Goal: Information Seeking & Learning: Learn about a topic

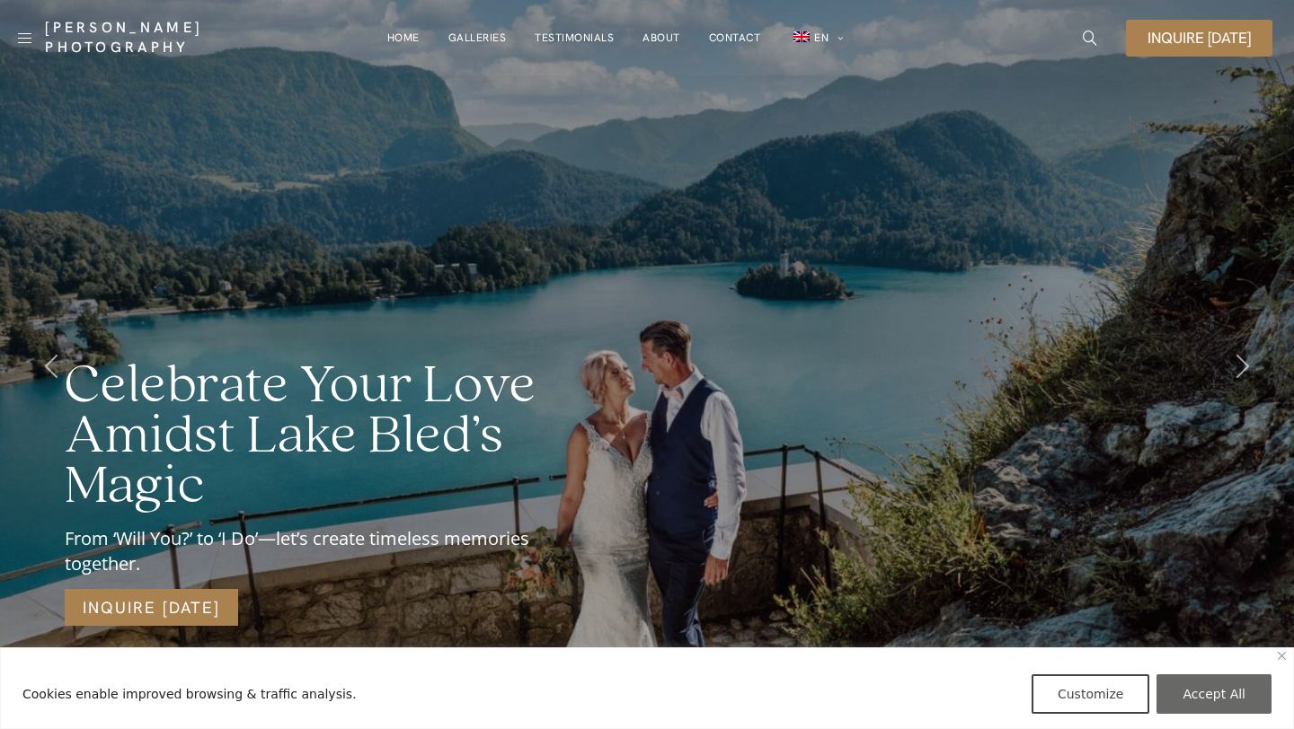
click at [1219, 711] on button "Accept All" at bounding box center [1213, 695] width 115 height 40
checkbox input "true"
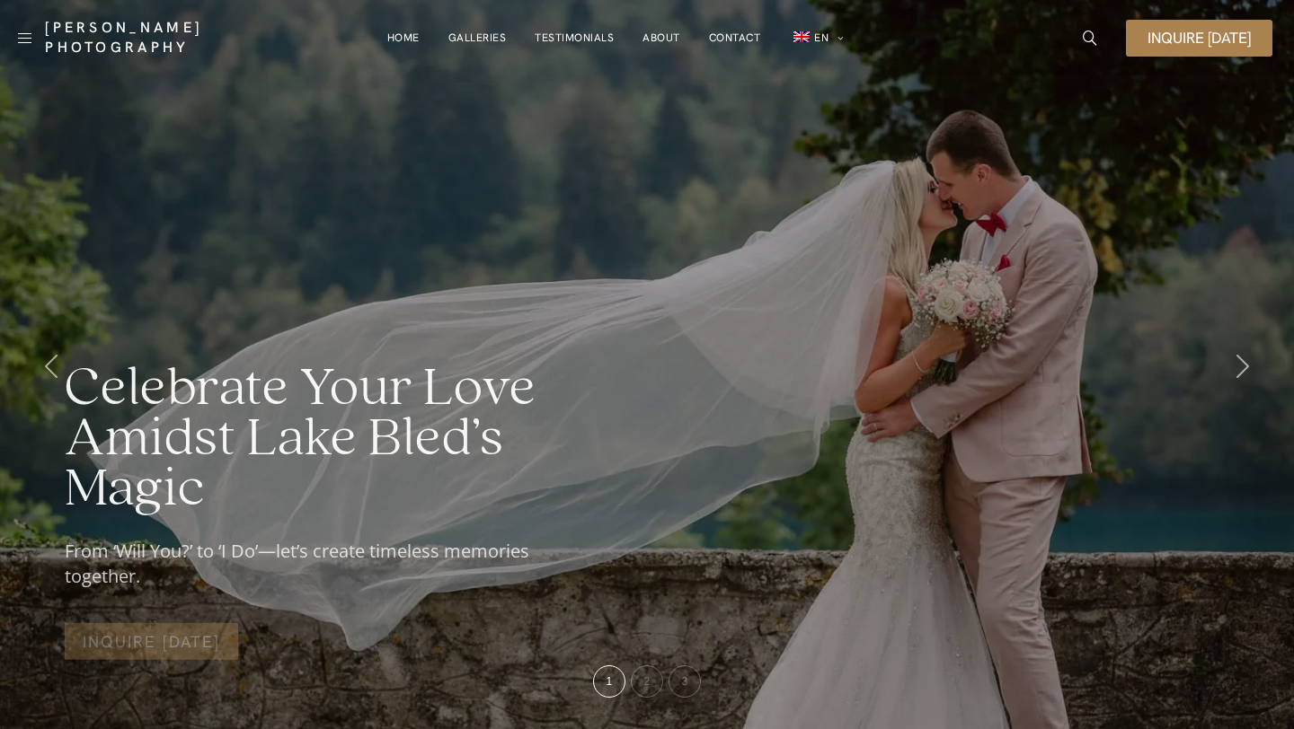
click at [16, 47] on div "[PERSON_NAME] Photography" at bounding box center [136, 37] width 255 height 57
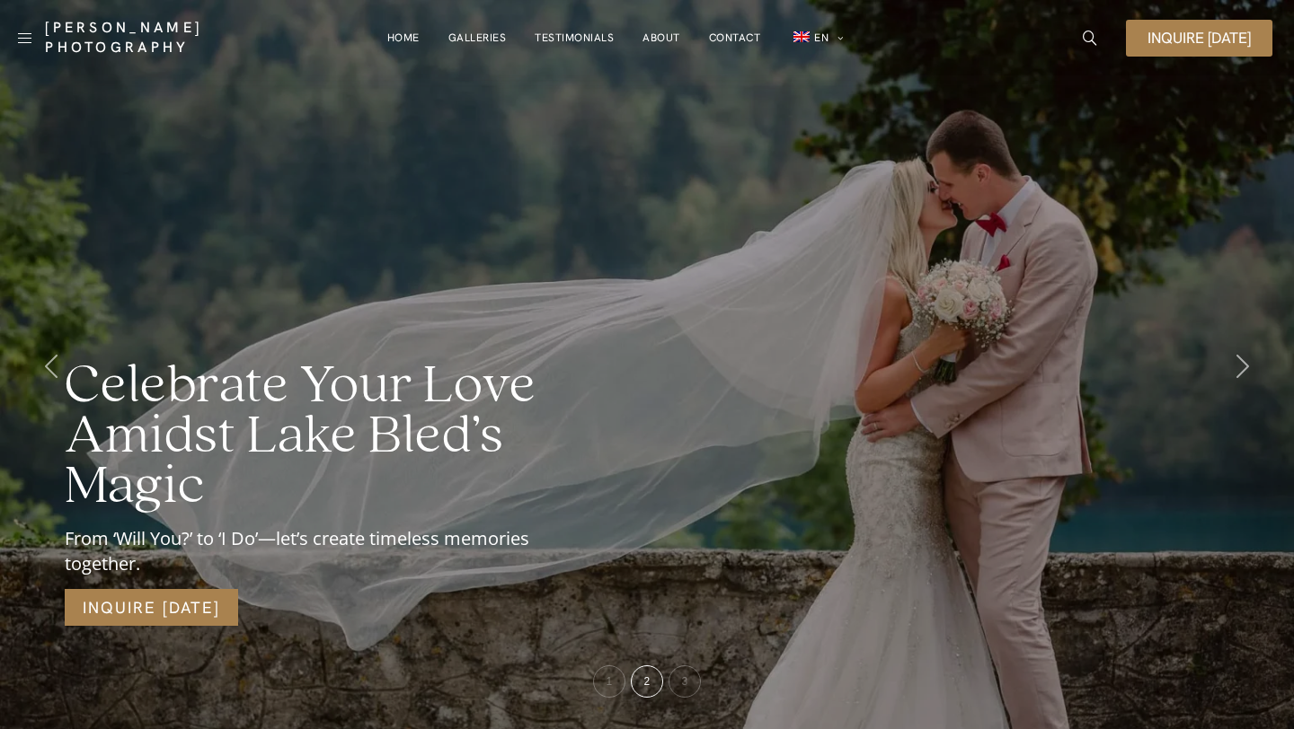
click at [18, 35] on link at bounding box center [24, 38] width 13 height 26
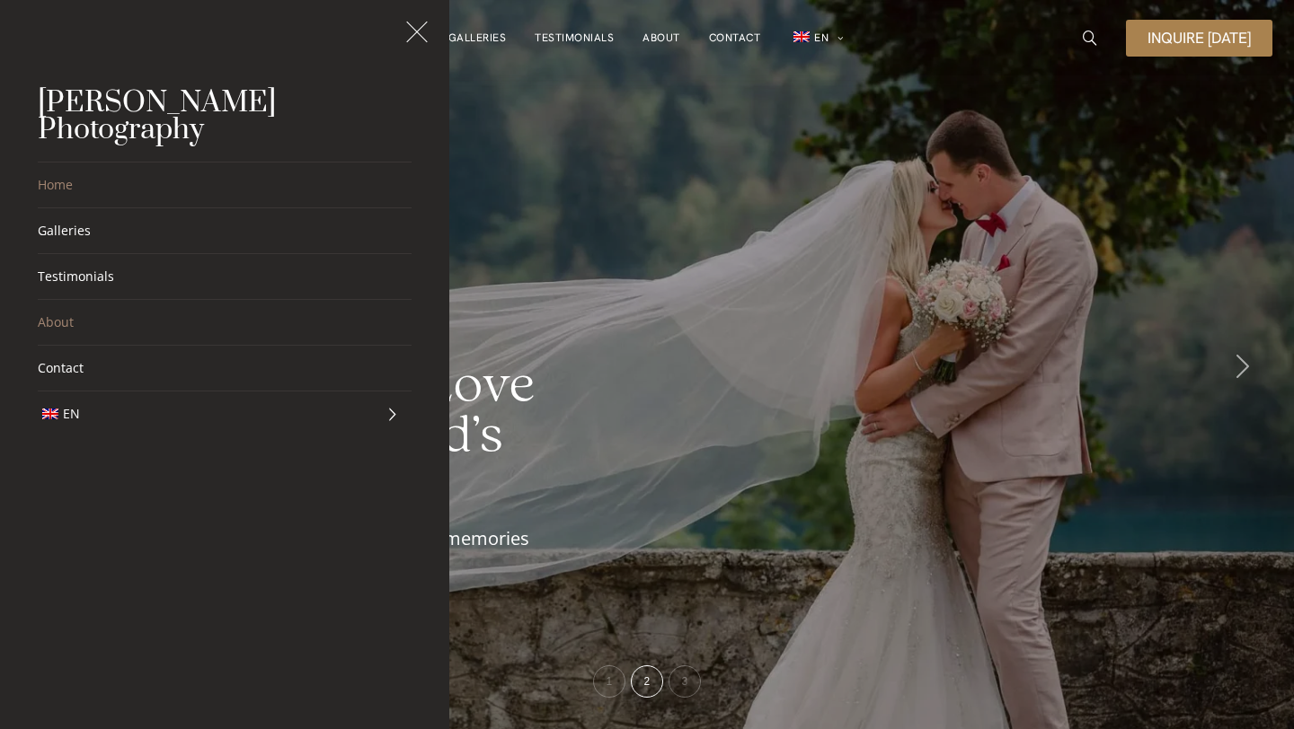
click at [79, 300] on link "About" at bounding box center [225, 322] width 374 height 45
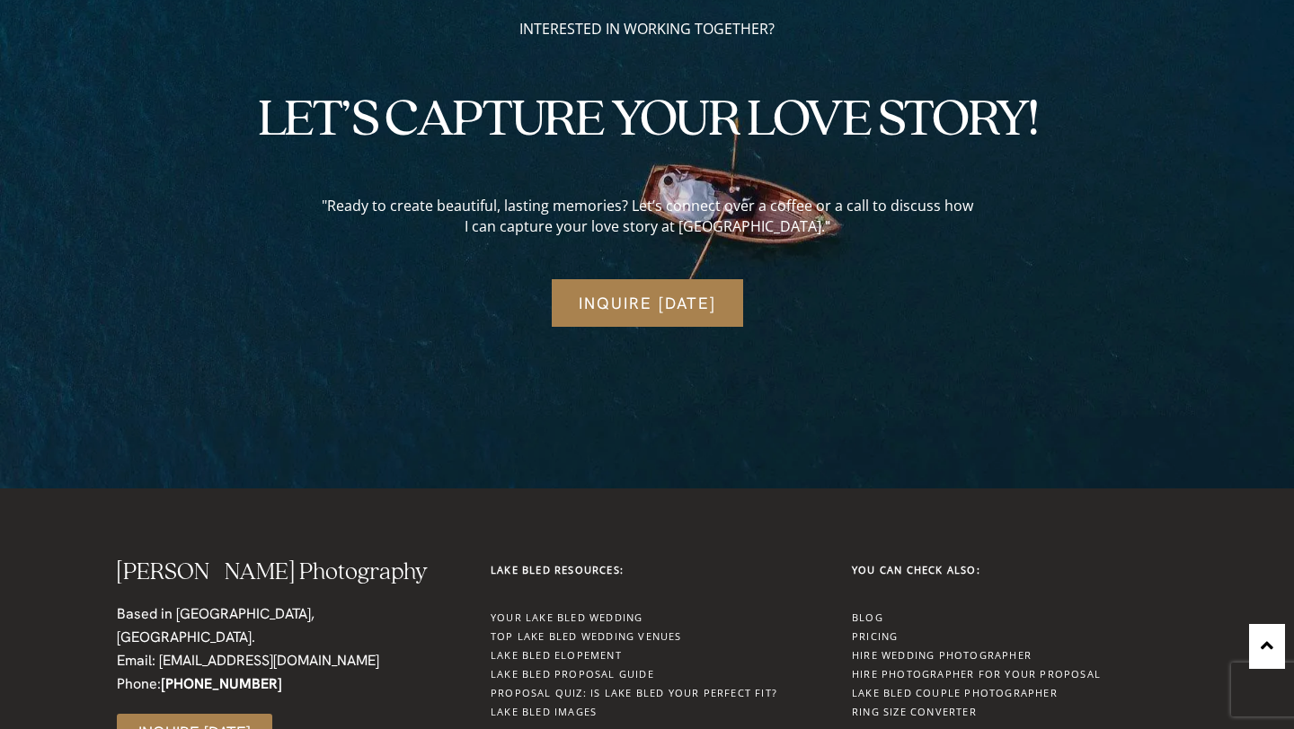
scroll to position [5020, 0]
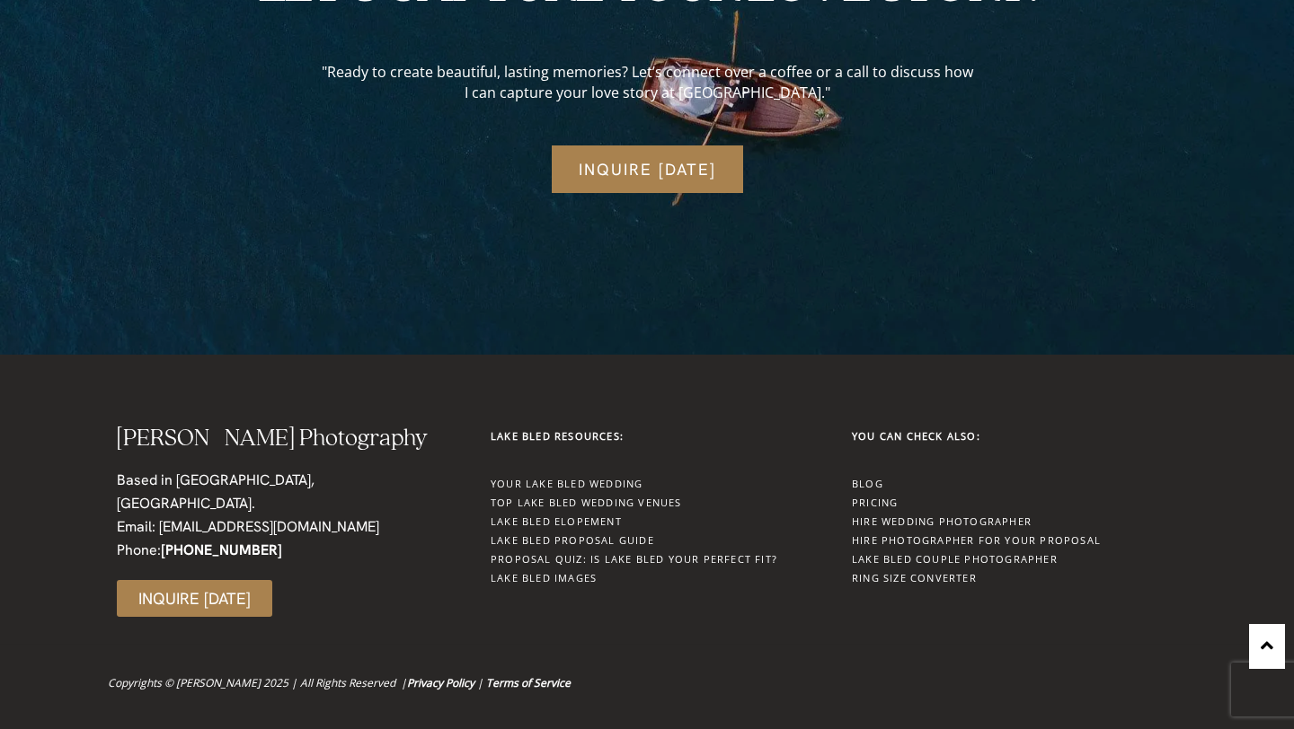
click at [866, 502] on link "Pricing" at bounding box center [875, 502] width 46 height 13
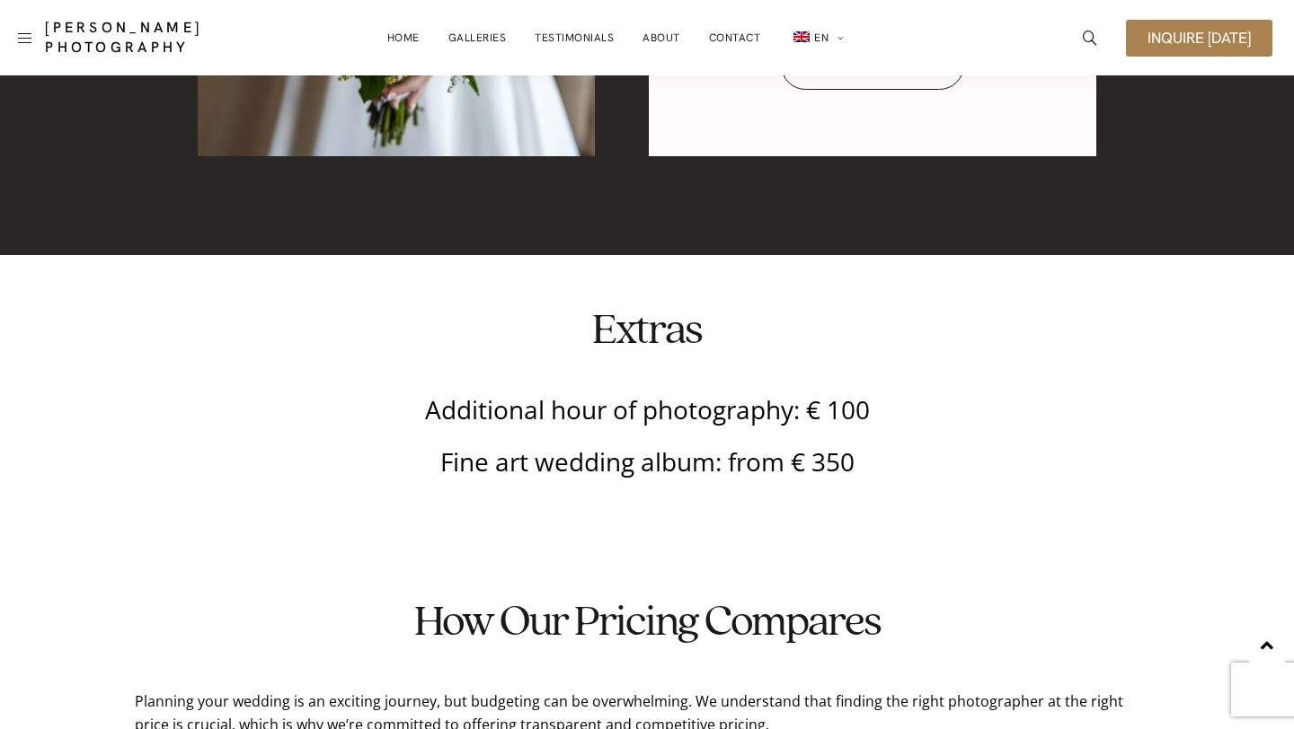
scroll to position [3486, 0]
